Goal: Task Accomplishment & Management: Manage account settings

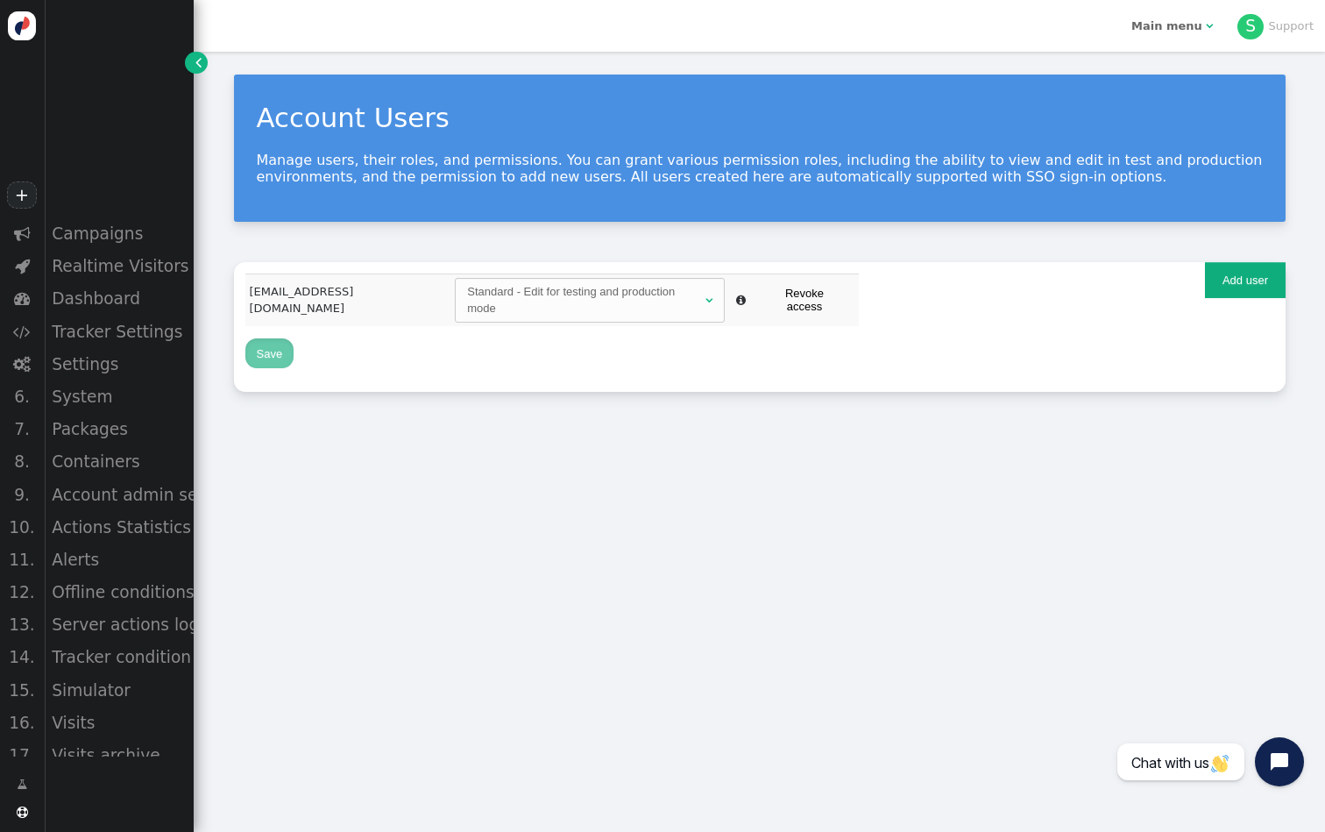
click at [1148, 25] on b "Main menu" at bounding box center [1166, 25] width 71 height 13
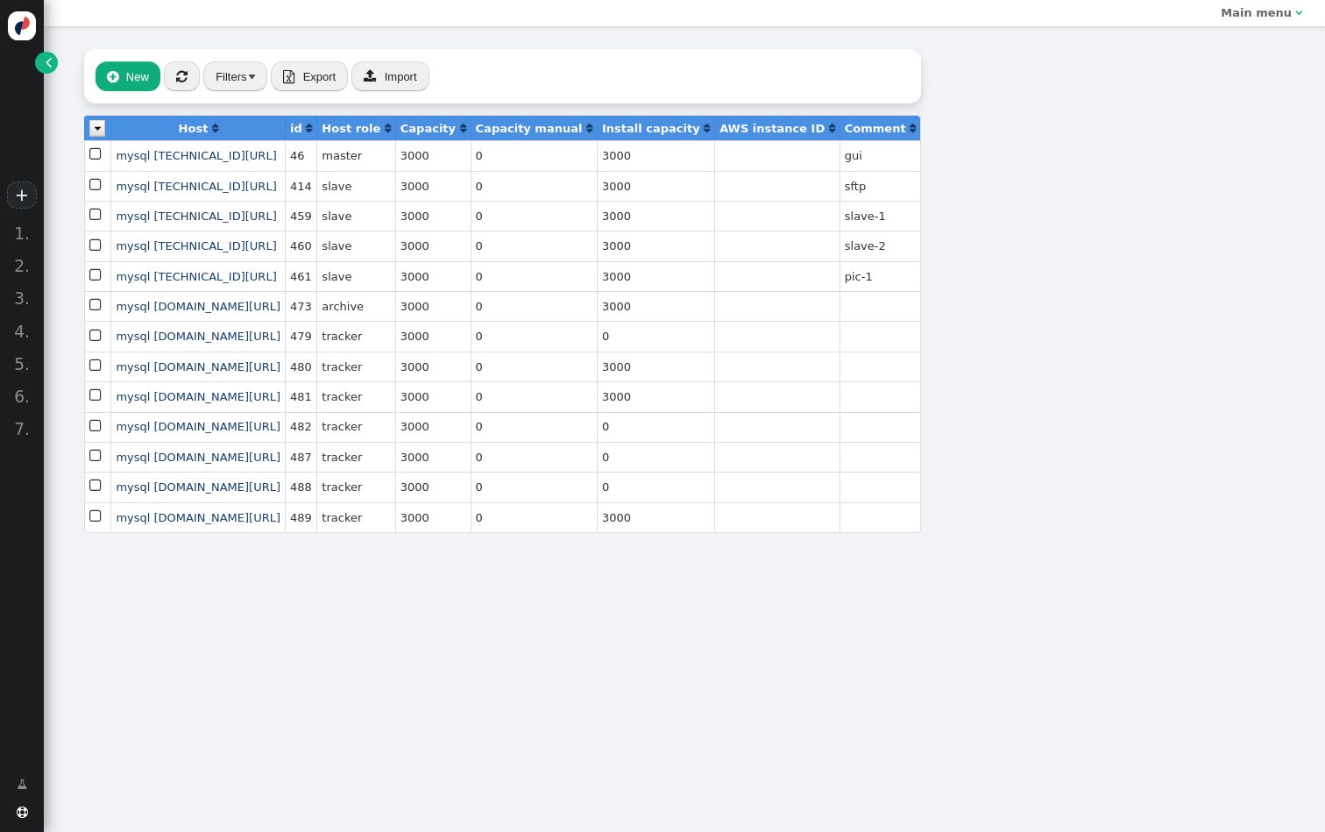
click at [54, 70] on link "" at bounding box center [46, 63] width 22 height 22
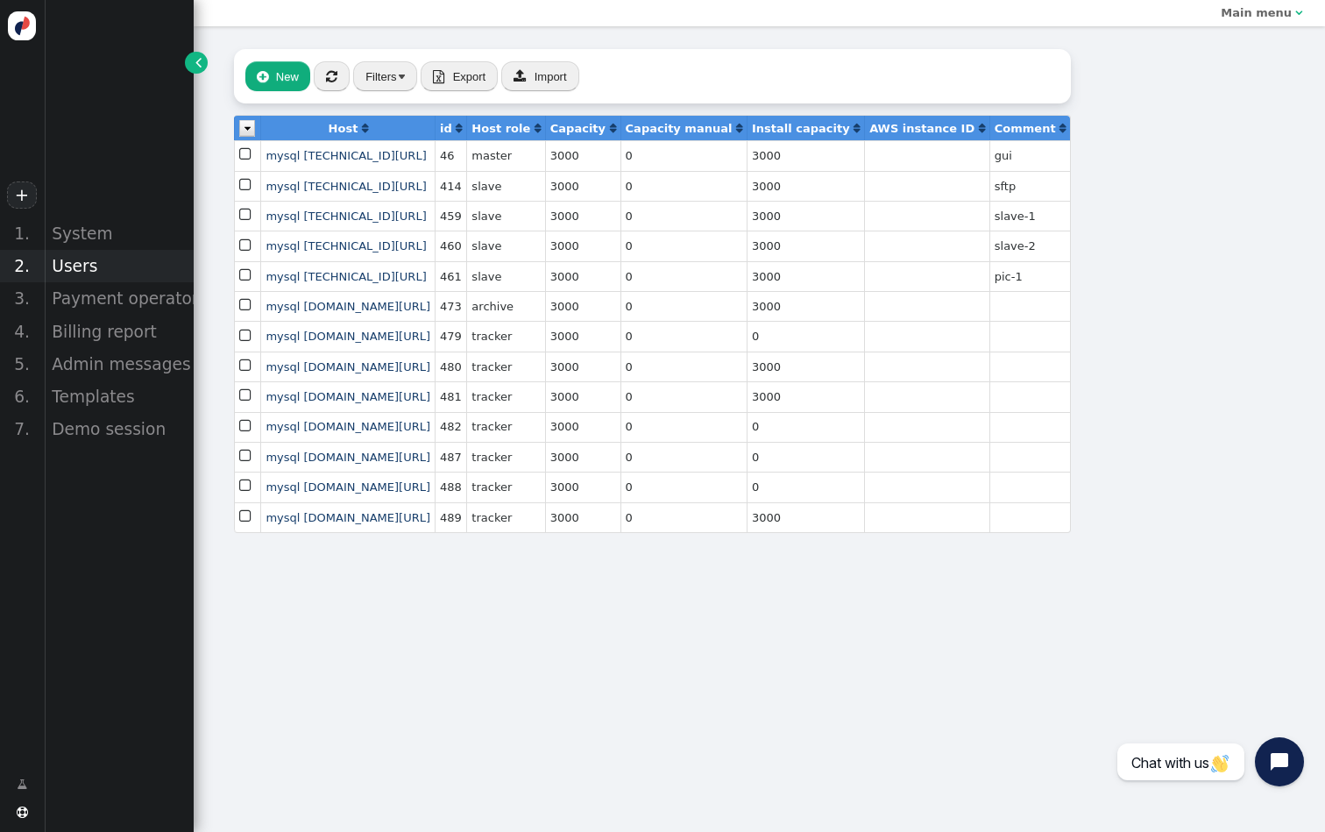
click at [76, 254] on div "Users" at bounding box center [119, 266] width 150 height 32
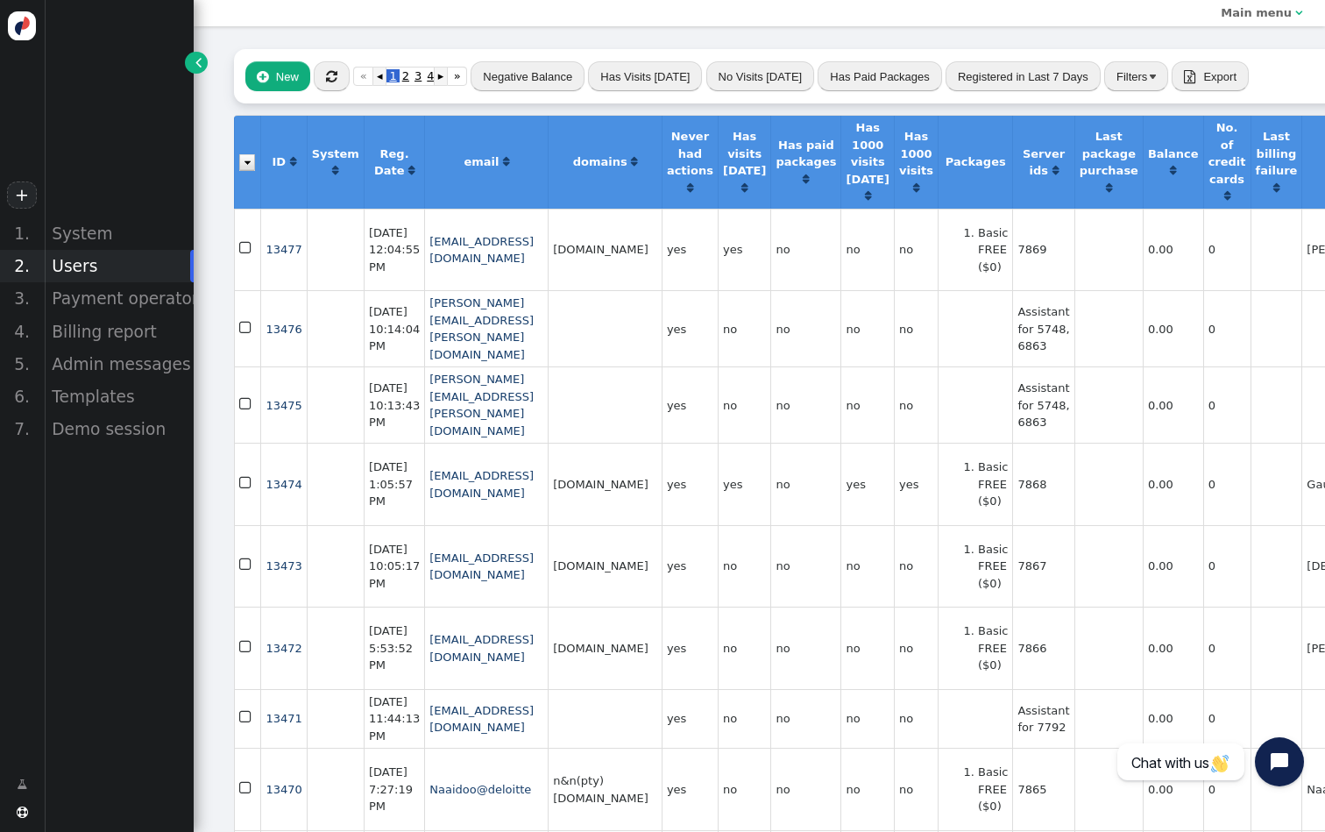
click at [657, 246] on td "[DOMAIN_NAME]" at bounding box center [605, 250] width 114 height 82
copy td "[DOMAIN_NAME]"
click at [339, 81] on button "" at bounding box center [332, 76] width 36 height 30
click at [547, 85] on button "Negative Balance" at bounding box center [528, 76] width 114 height 30
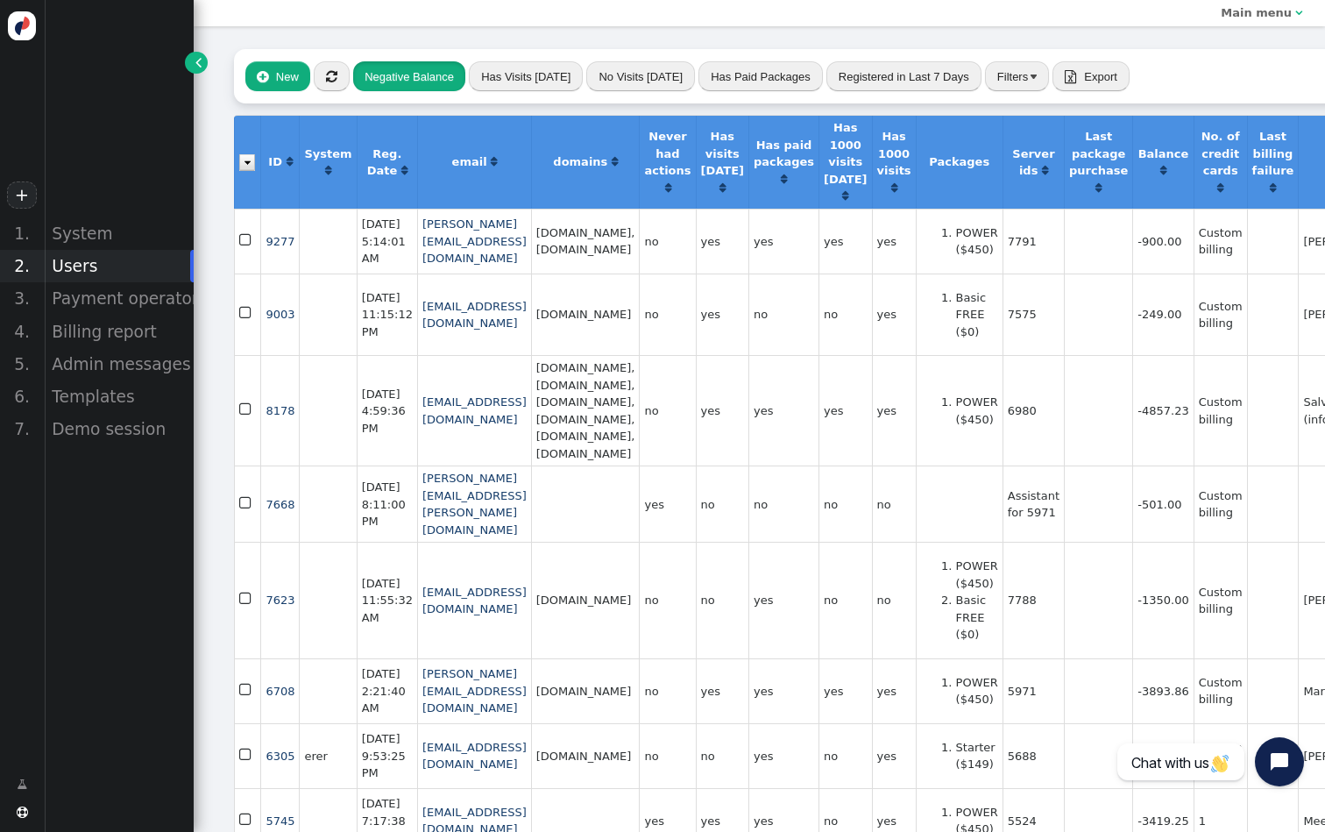
click at [385, 82] on button "Negative Balance" at bounding box center [409, 76] width 112 height 30
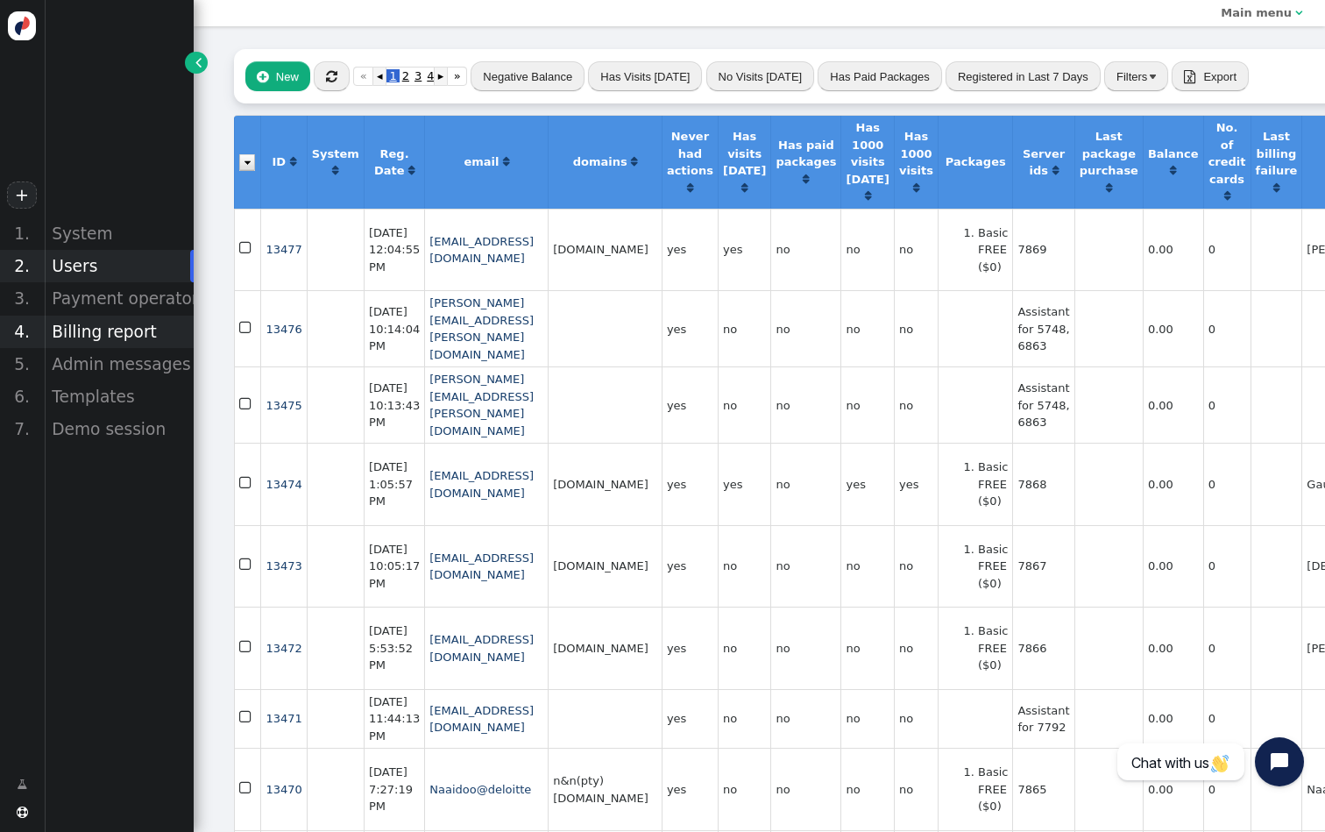
click at [140, 322] on div "Billing report" at bounding box center [119, 331] width 150 height 32
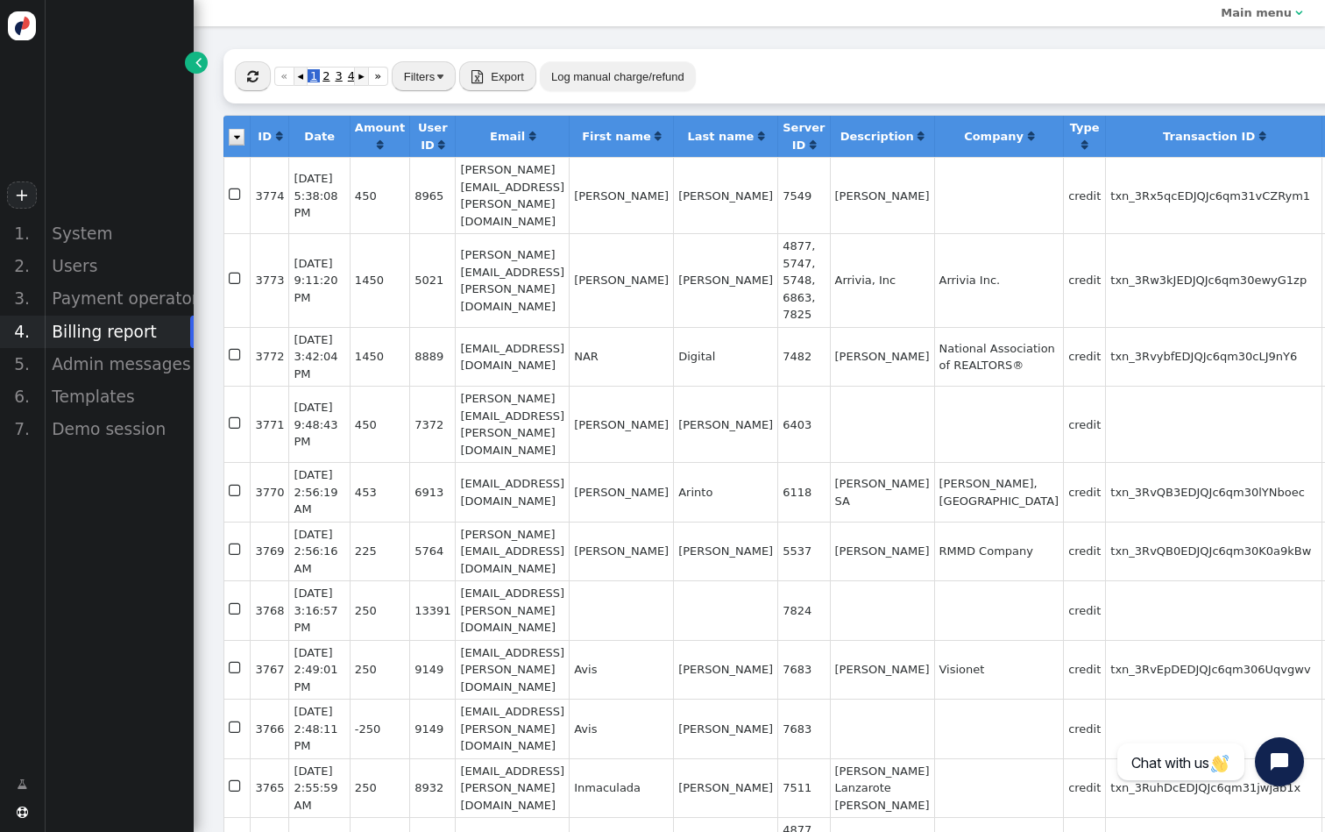
scroll to position [0, 11]
click at [259, 81] on button "" at bounding box center [253, 76] width 36 height 30
